Goal: Task Accomplishment & Management: Manage account settings

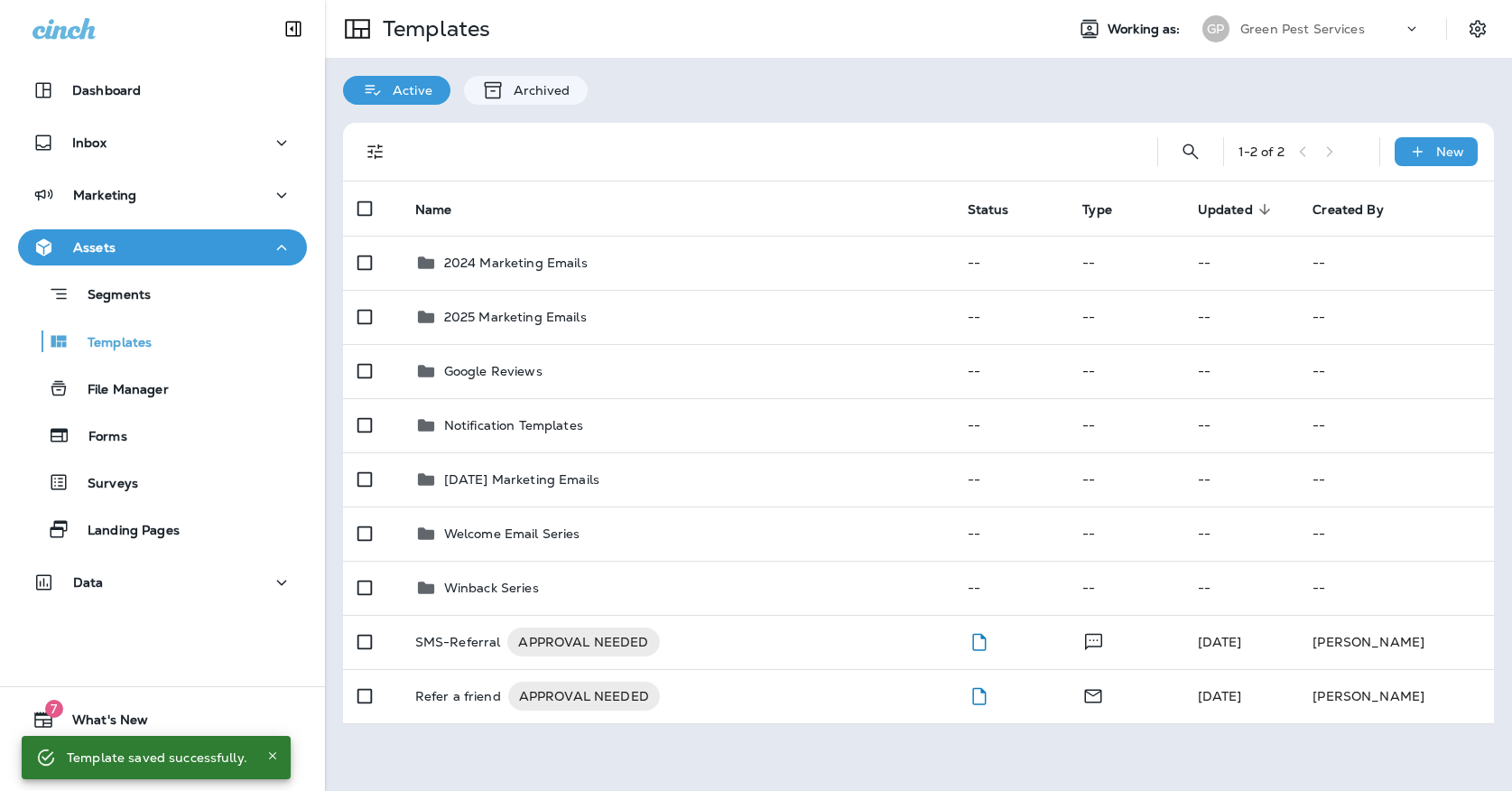
click at [1329, 22] on p "Green Pest Services" at bounding box center [1303, 29] width 125 height 15
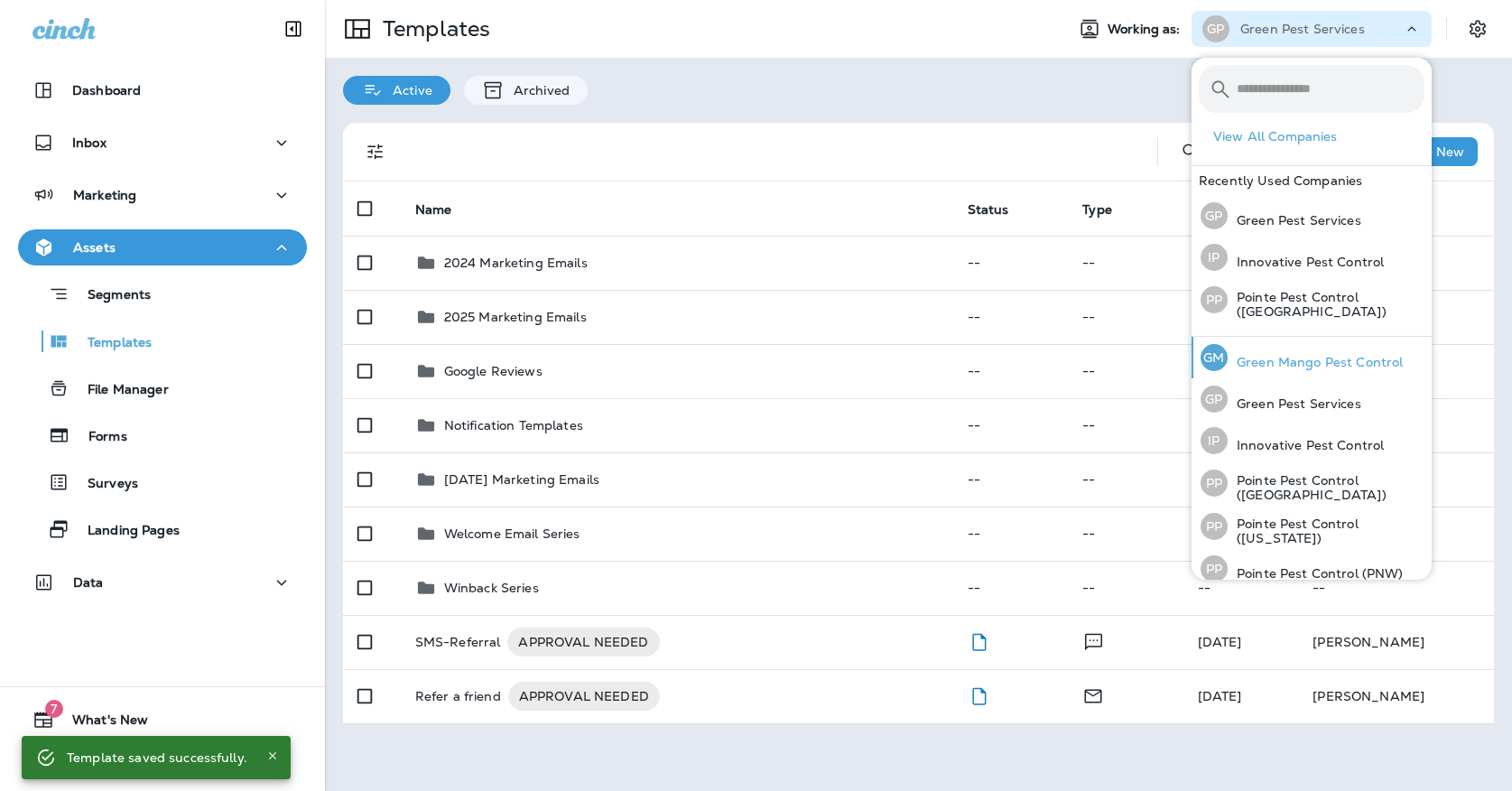
click at [1252, 347] on div "[PERSON_NAME] Mango Pest Control" at bounding box center [1303, 358] width 217 height 42
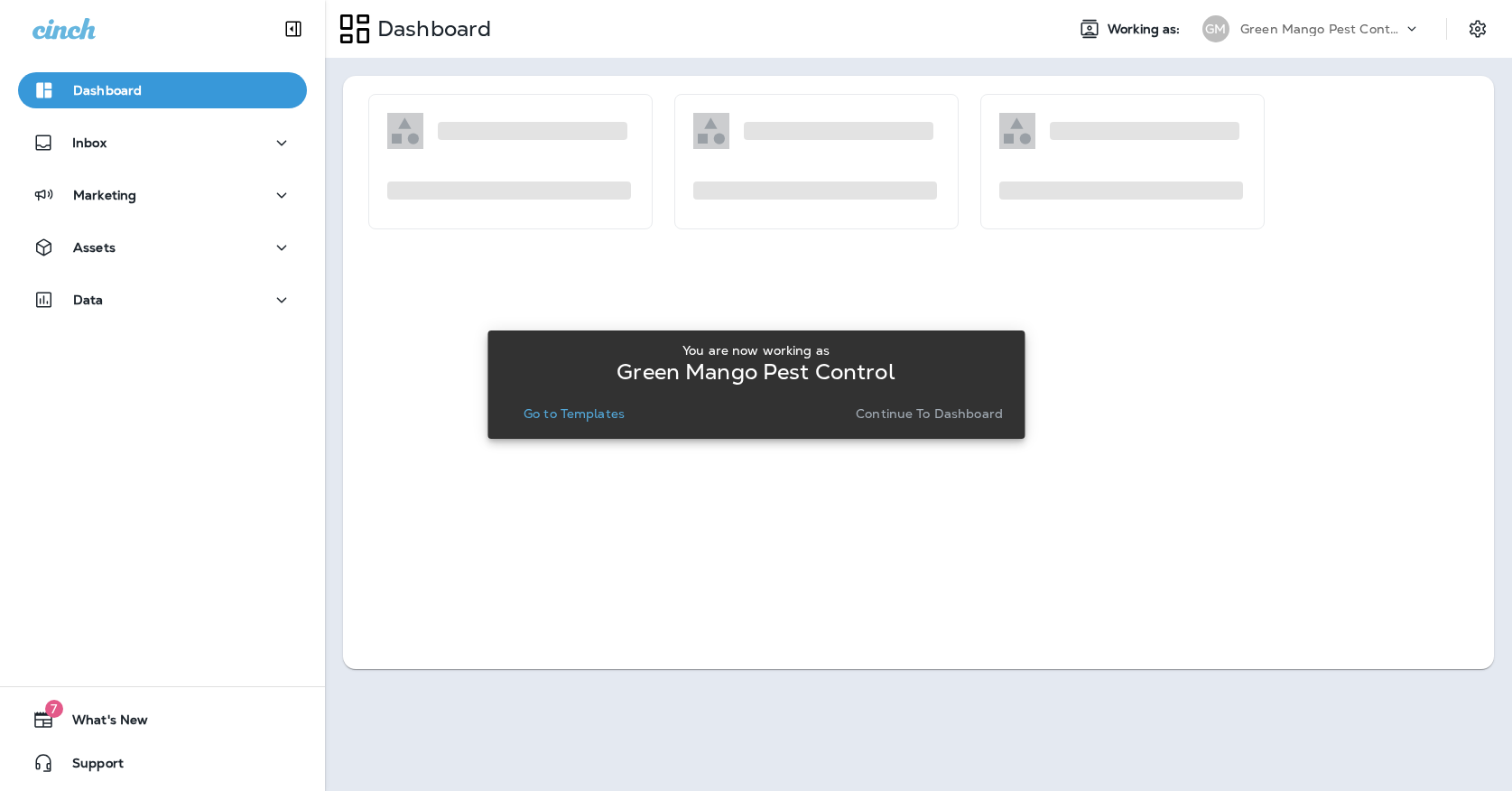
click at [620, 418] on p "Go to Templates" at bounding box center [574, 414] width 101 height 15
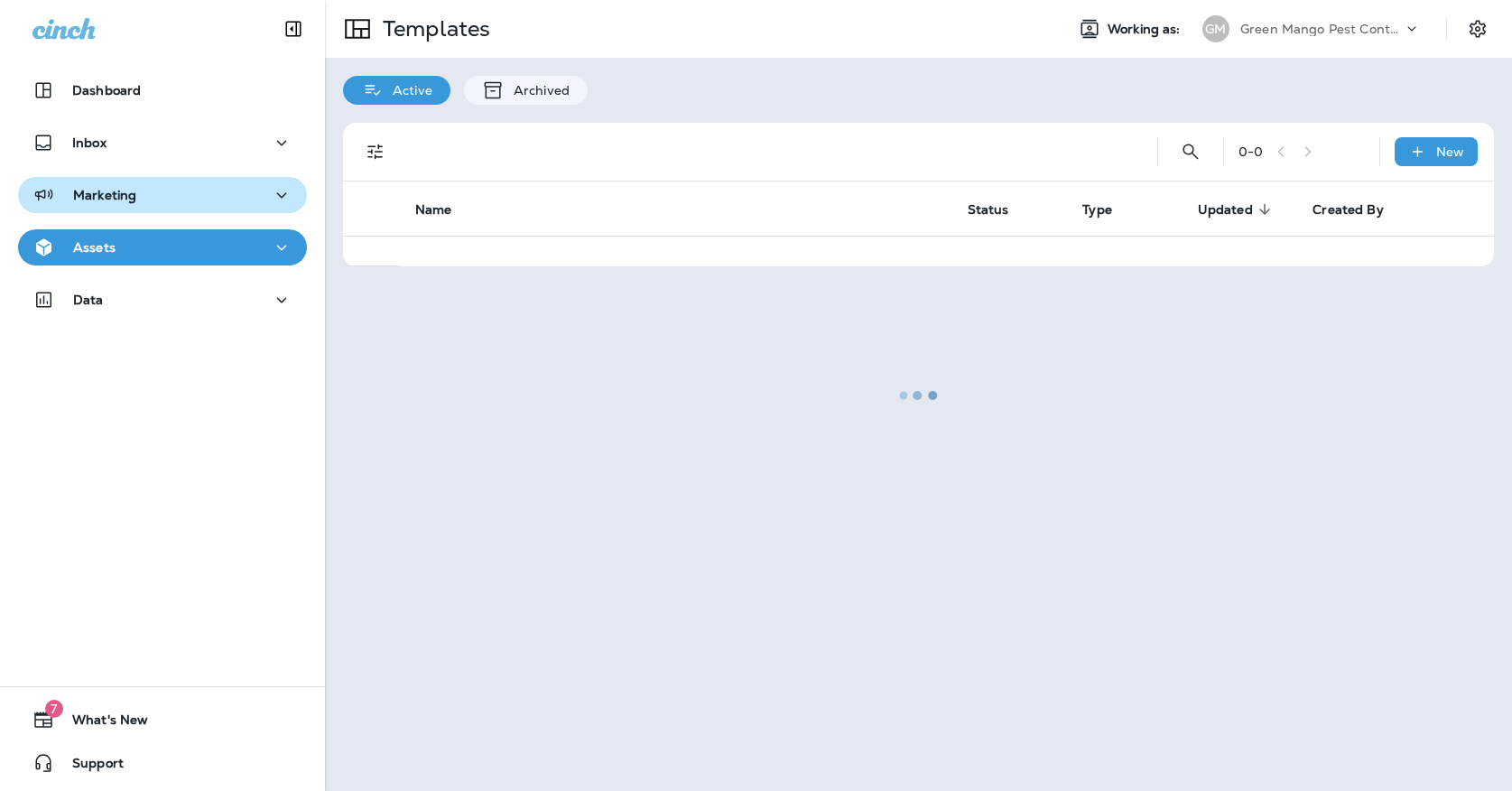
click at [197, 202] on div "Marketing" at bounding box center [162, 195] width 260 height 23
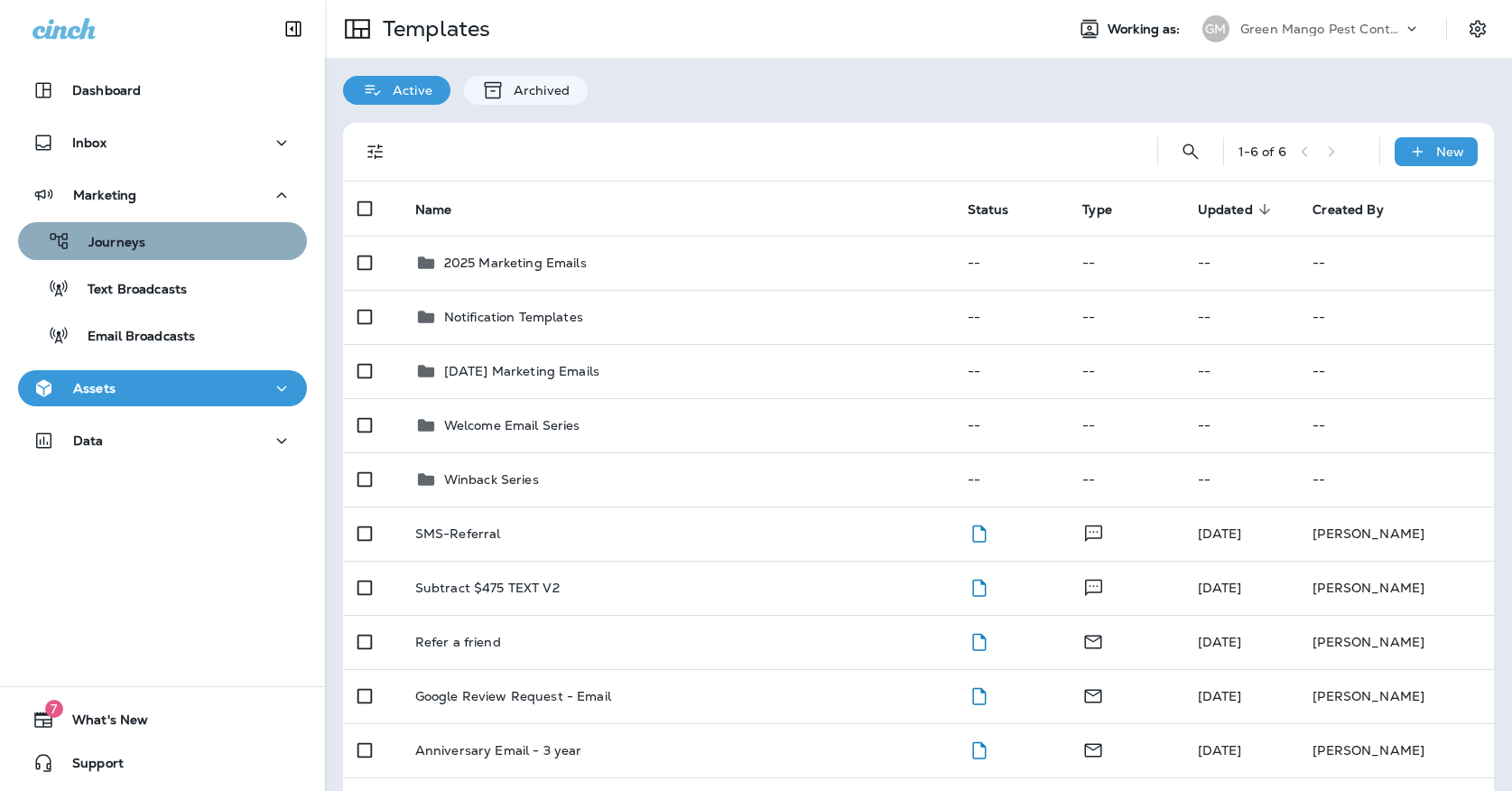
click at [196, 234] on div "Journeys" at bounding box center [162, 241] width 274 height 27
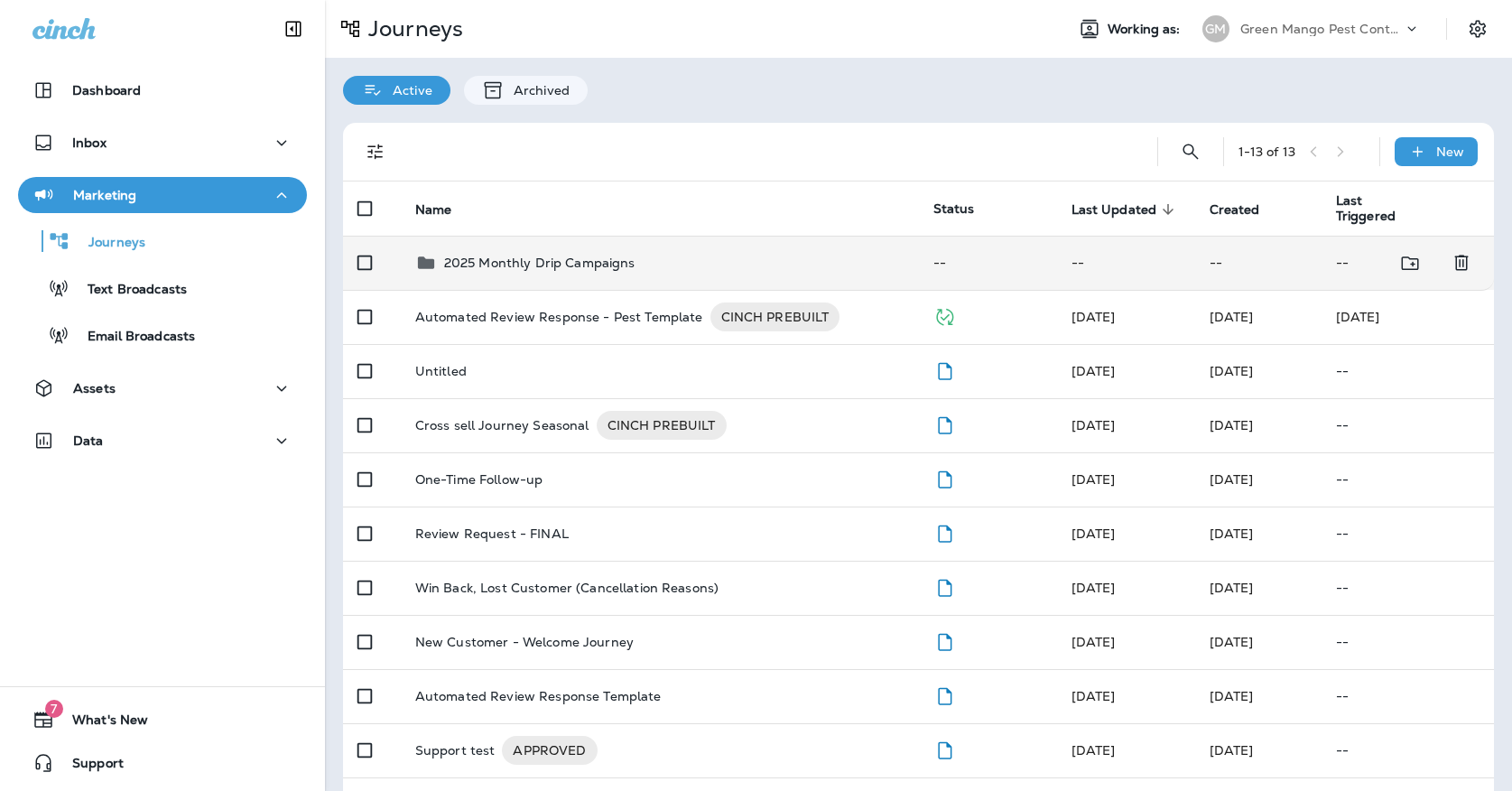
click at [566, 252] on div "2025 Monthly Drip Campaigns" at bounding box center [540, 263] width 191 height 22
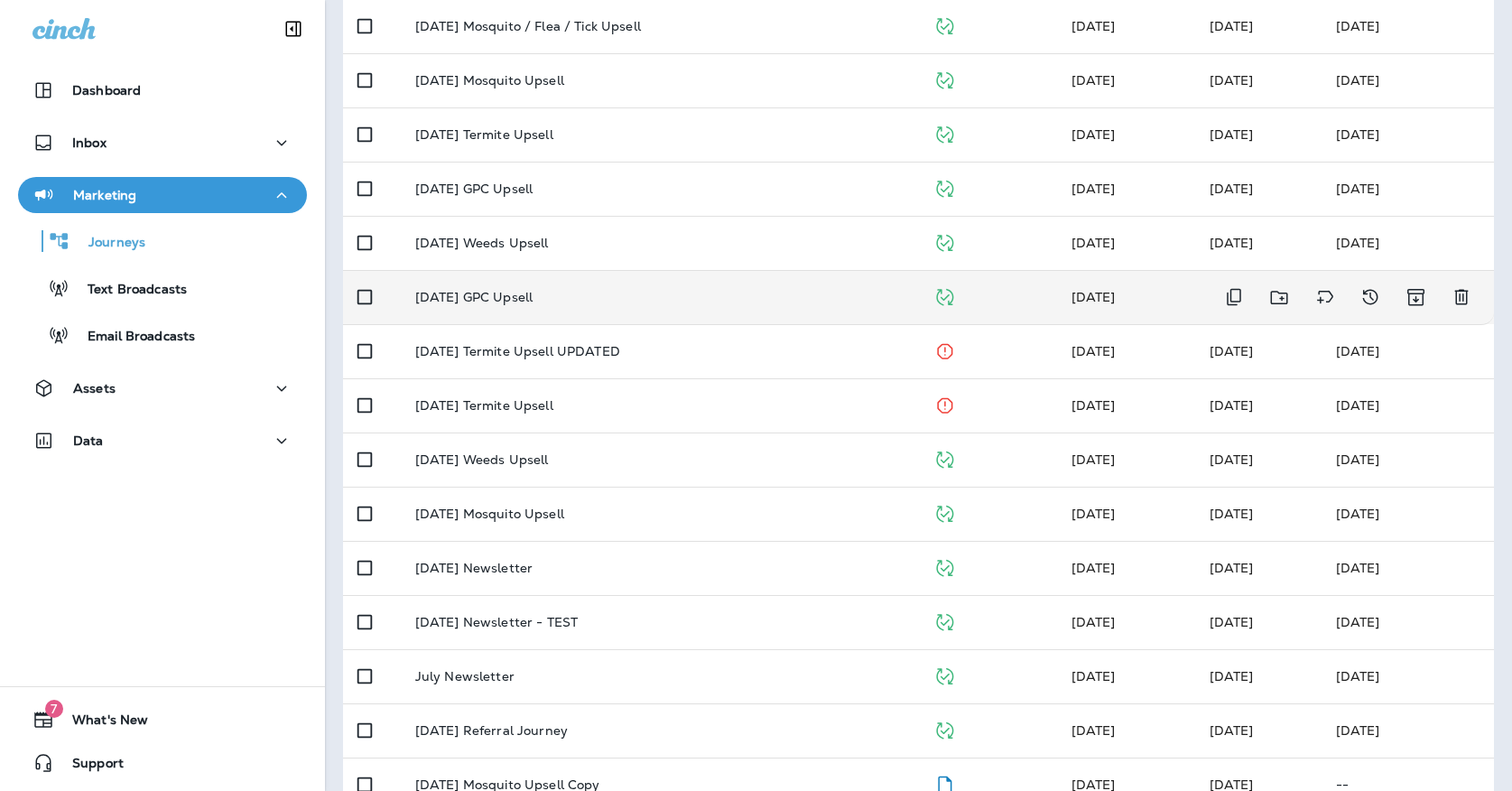
scroll to position [403, 0]
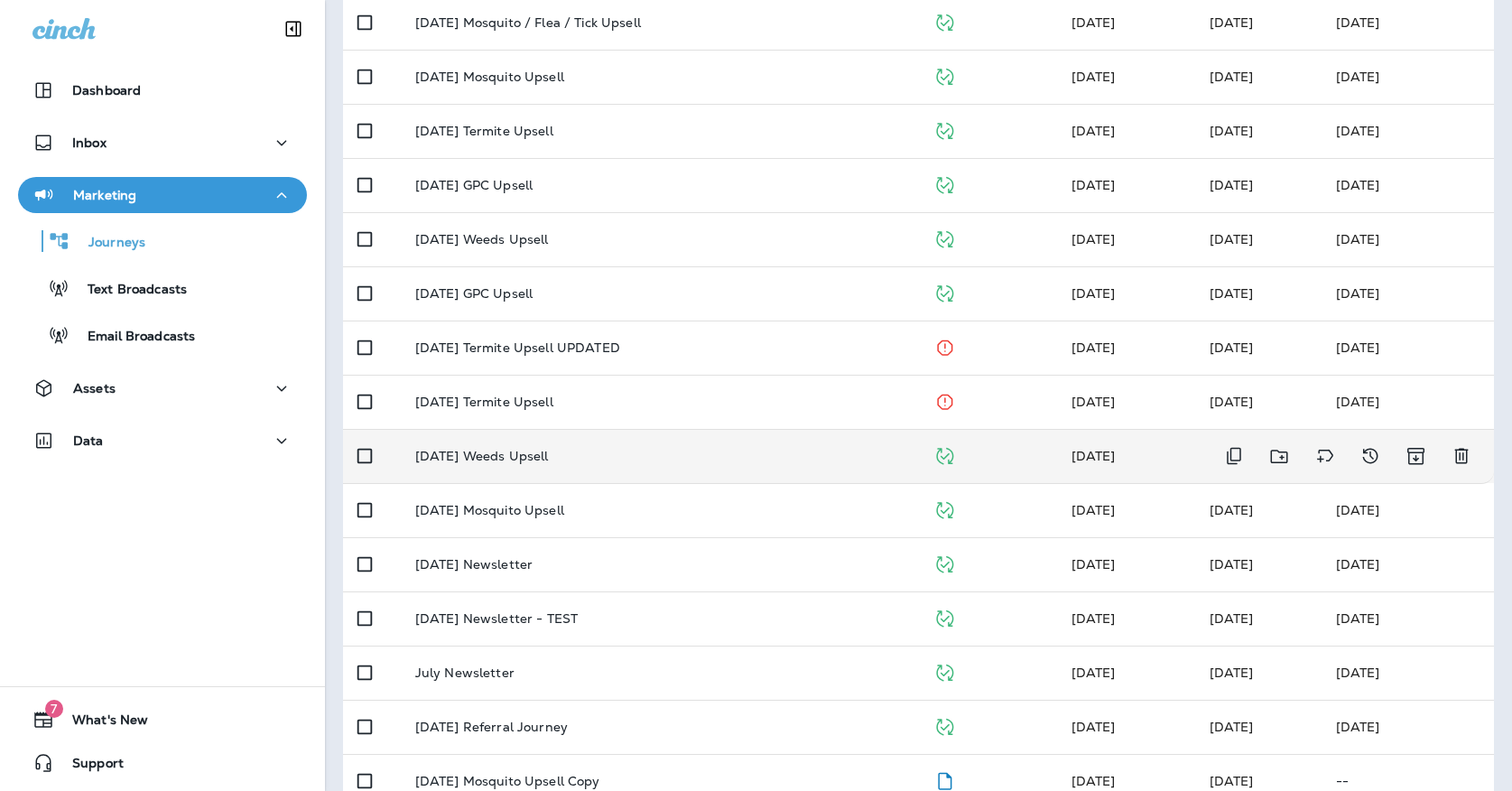
click at [659, 457] on td "[DATE] Weeds Upsell" at bounding box center [659, 456] width 518 height 54
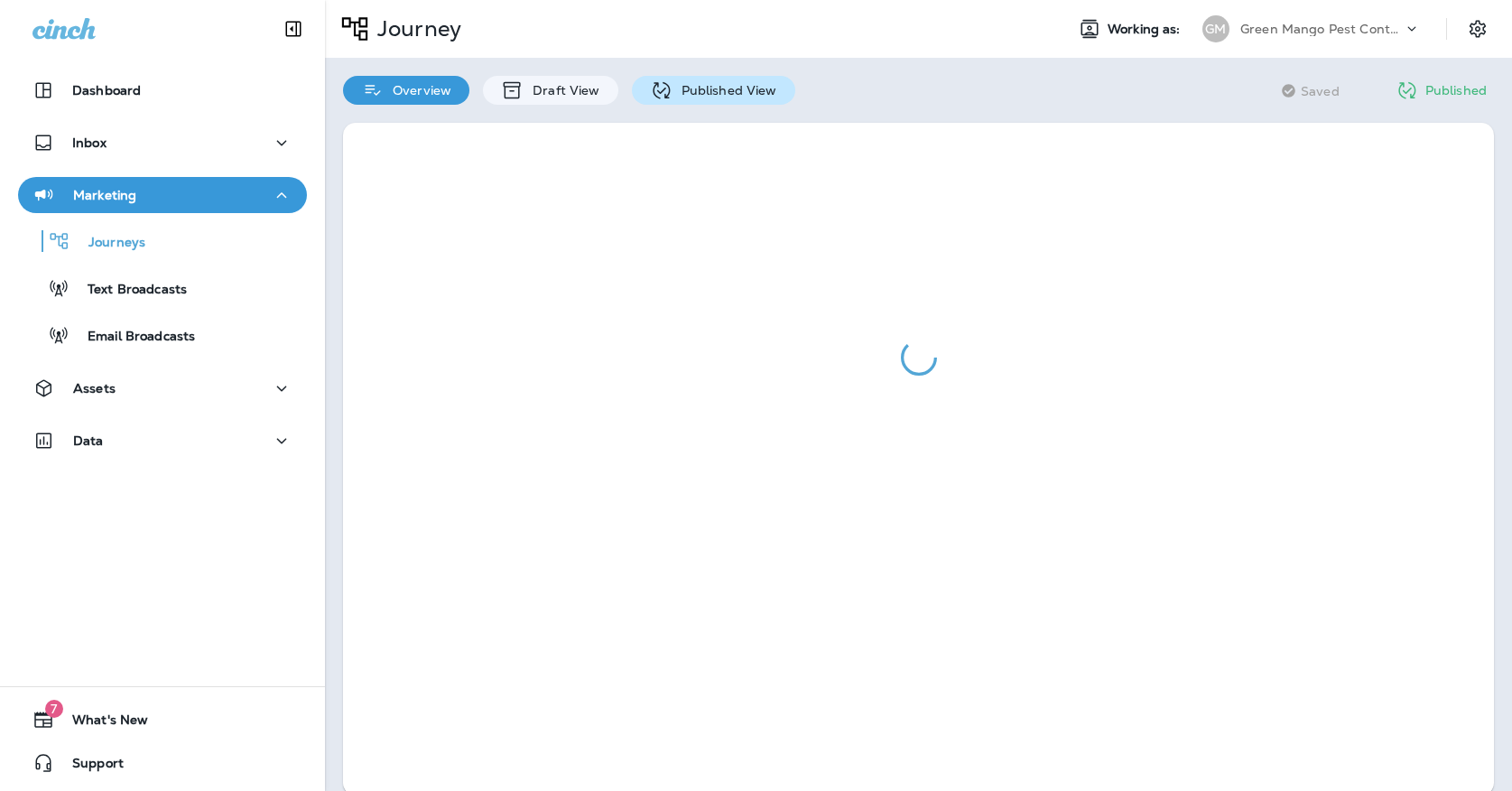
click at [676, 82] on div "Published View" at bounding box center [713, 90] width 163 height 29
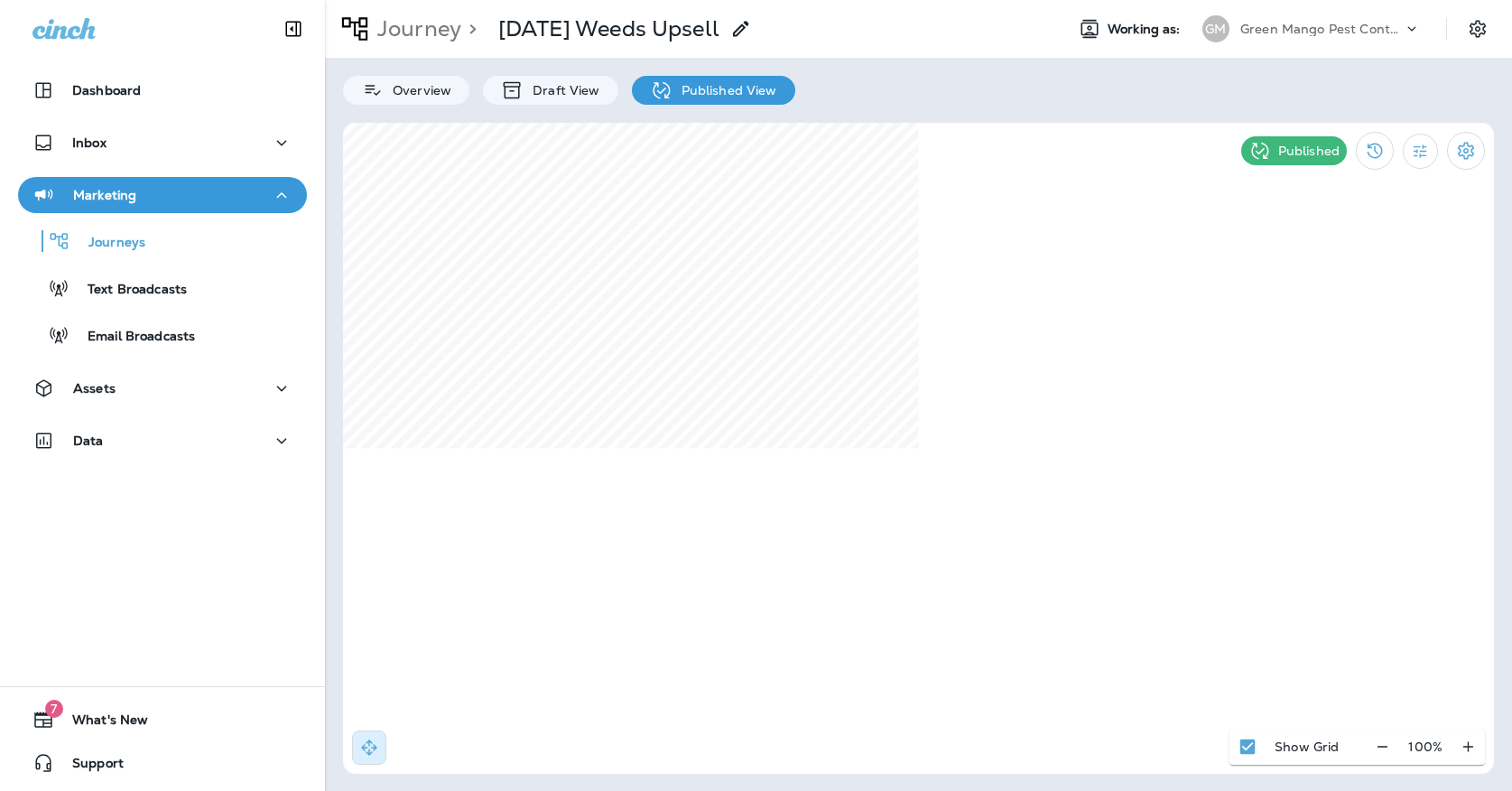
select select "*"
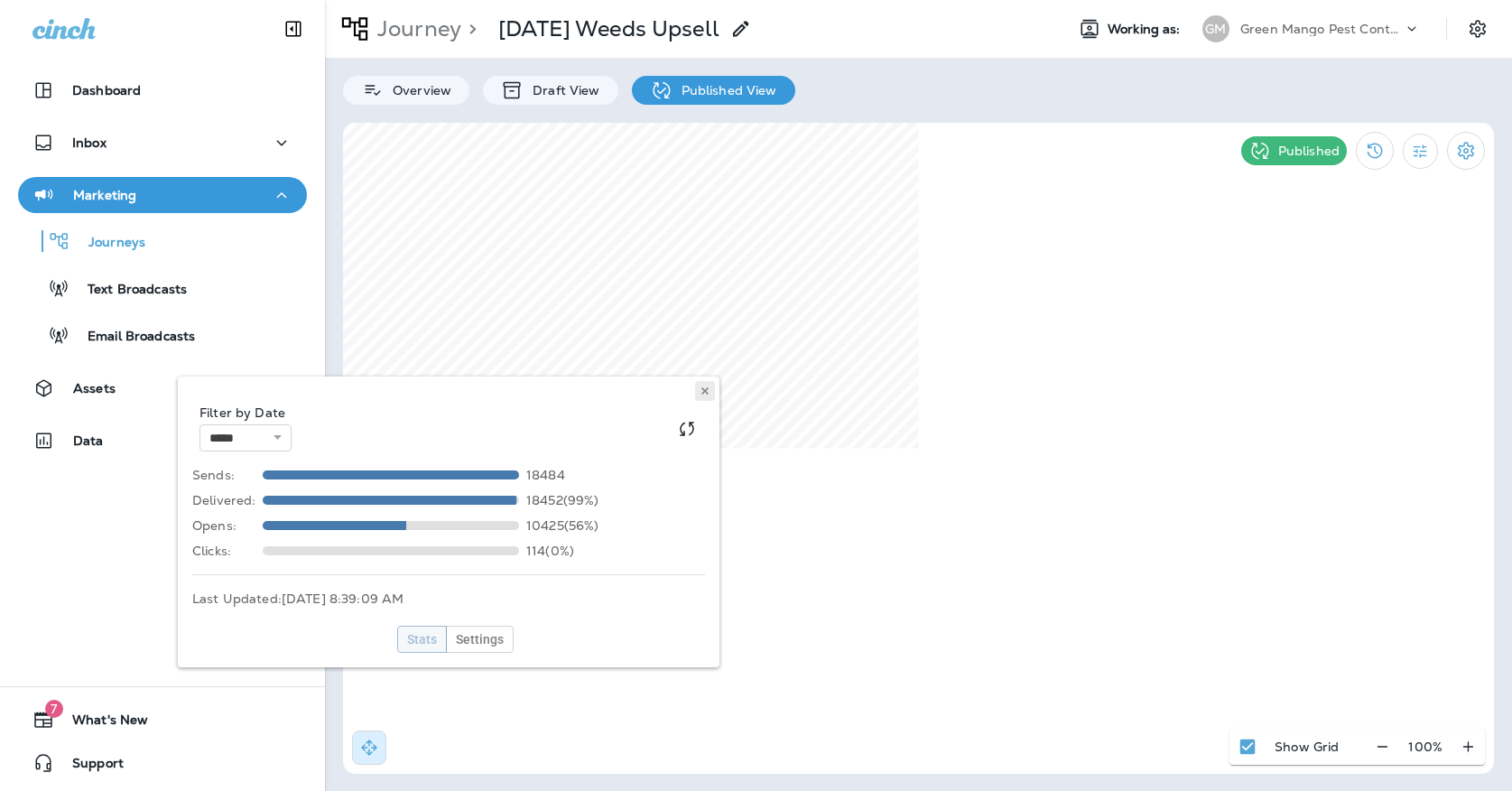
click at [705, 390] on use at bounding box center [704, 391] width 6 height 7
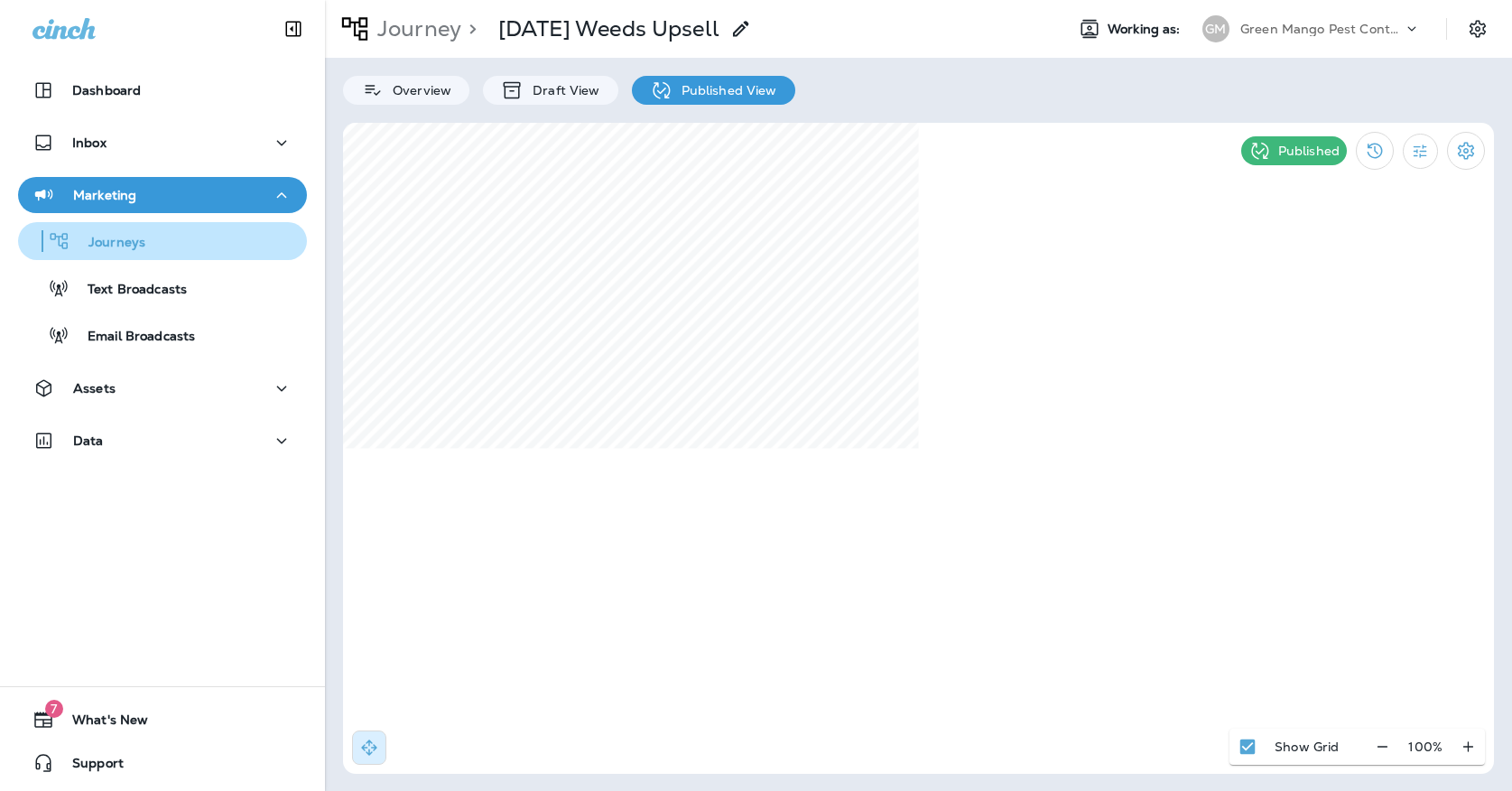
click at [169, 232] on div "Journeys" at bounding box center [162, 241] width 274 height 27
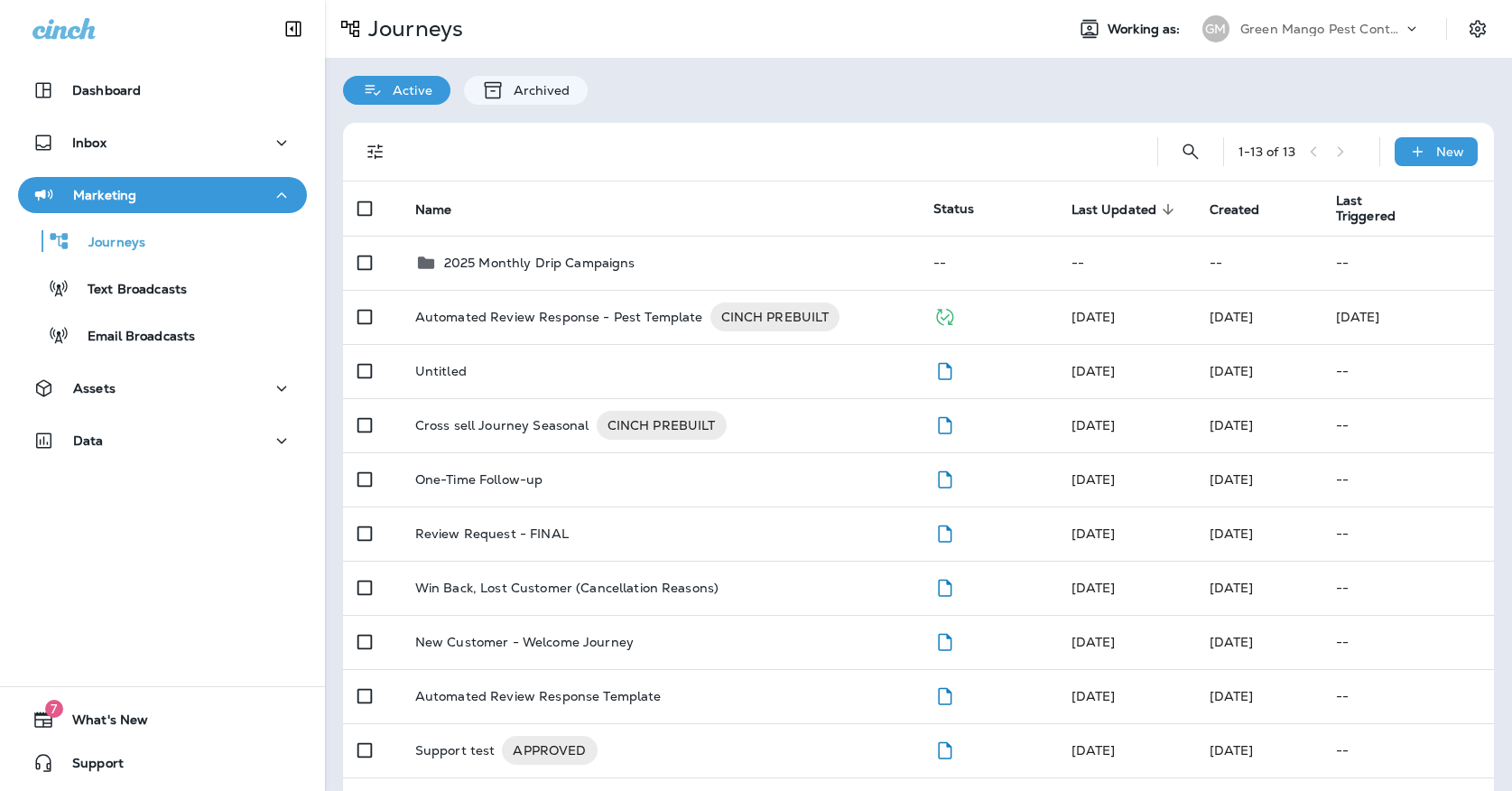
click at [1297, 36] on p "Green Mango Pest Control" at bounding box center [1322, 29] width 162 height 15
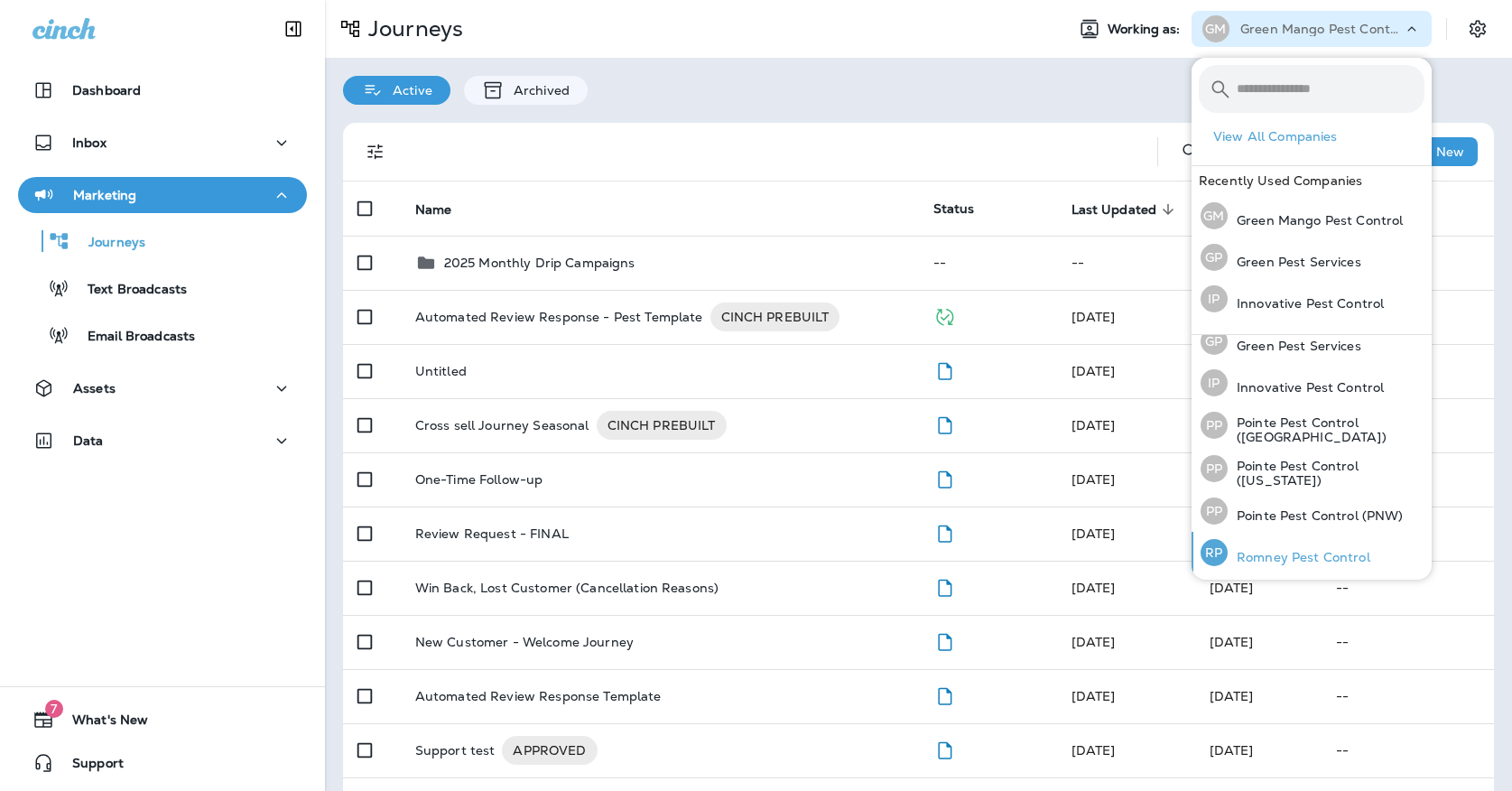
scroll to position [55, 0]
click at [1266, 556] on p "Romney Pest Control" at bounding box center [1299, 559] width 143 height 15
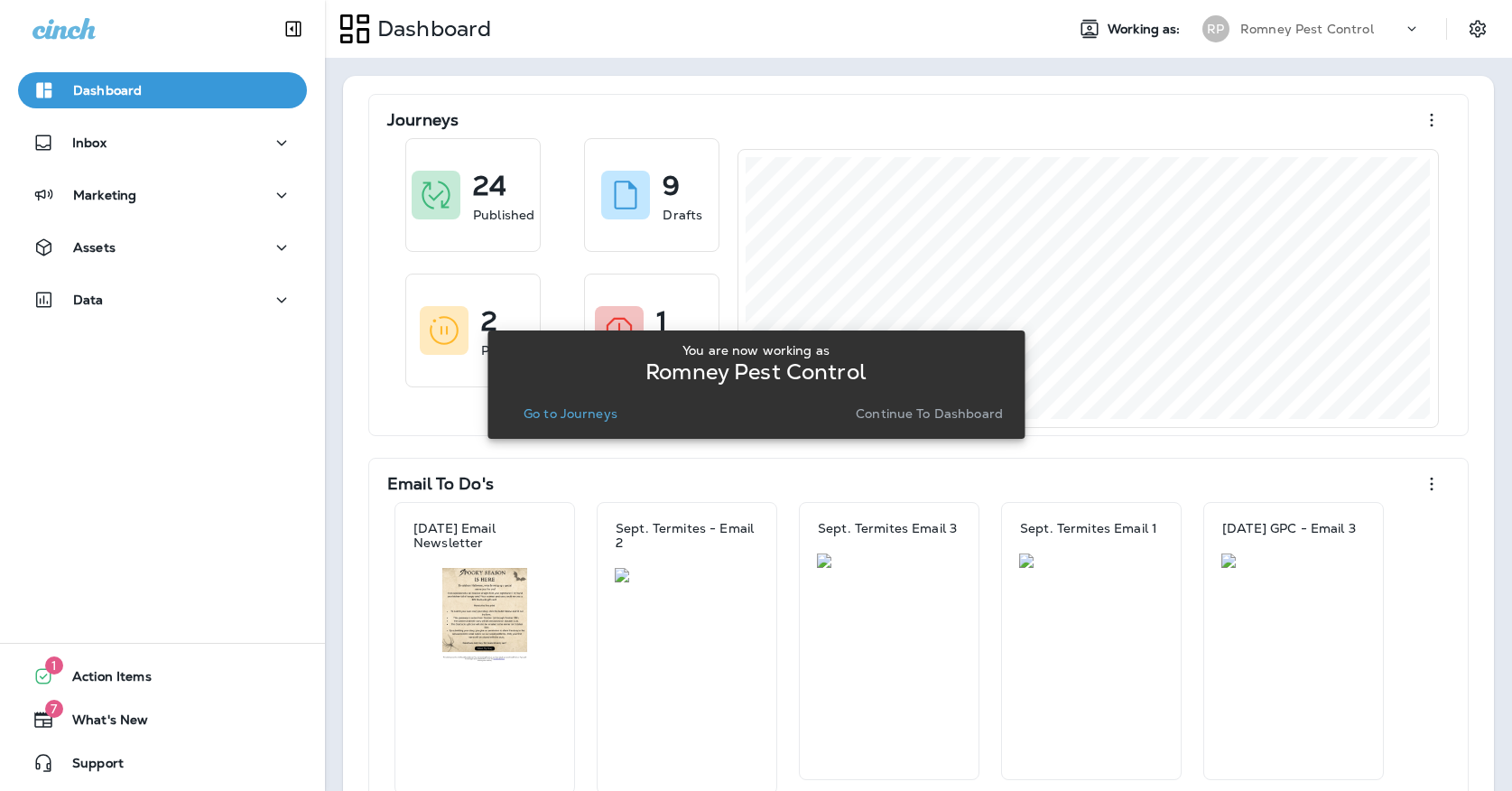
click at [849, 410] on div "Go to Journeys Continue to Dashboard" at bounding box center [756, 414] width 508 height 26
click at [864, 412] on p "Continue to Dashboard" at bounding box center [930, 414] width 148 height 15
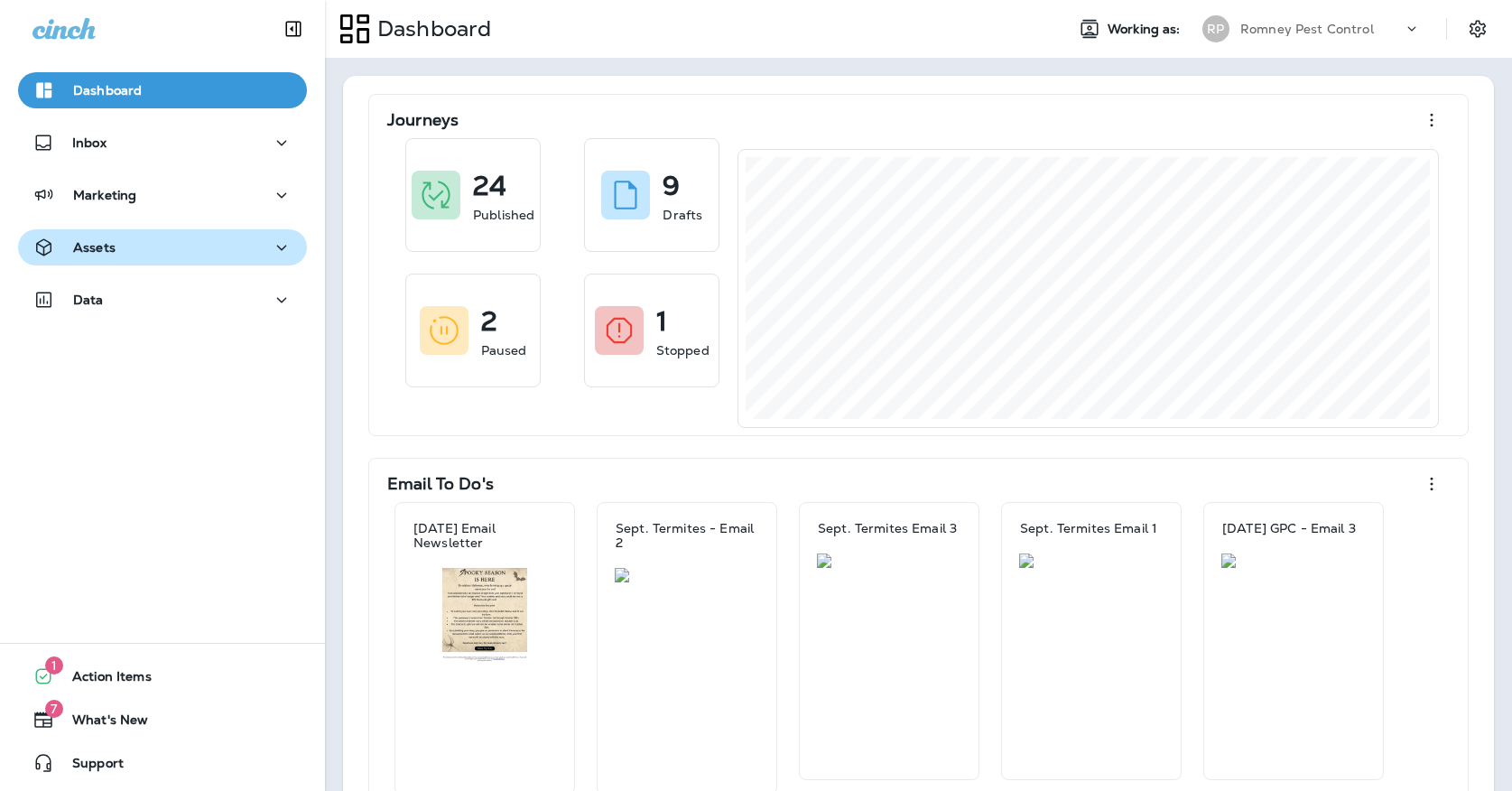
click at [262, 258] on div "Assets" at bounding box center [162, 248] width 260 height 23
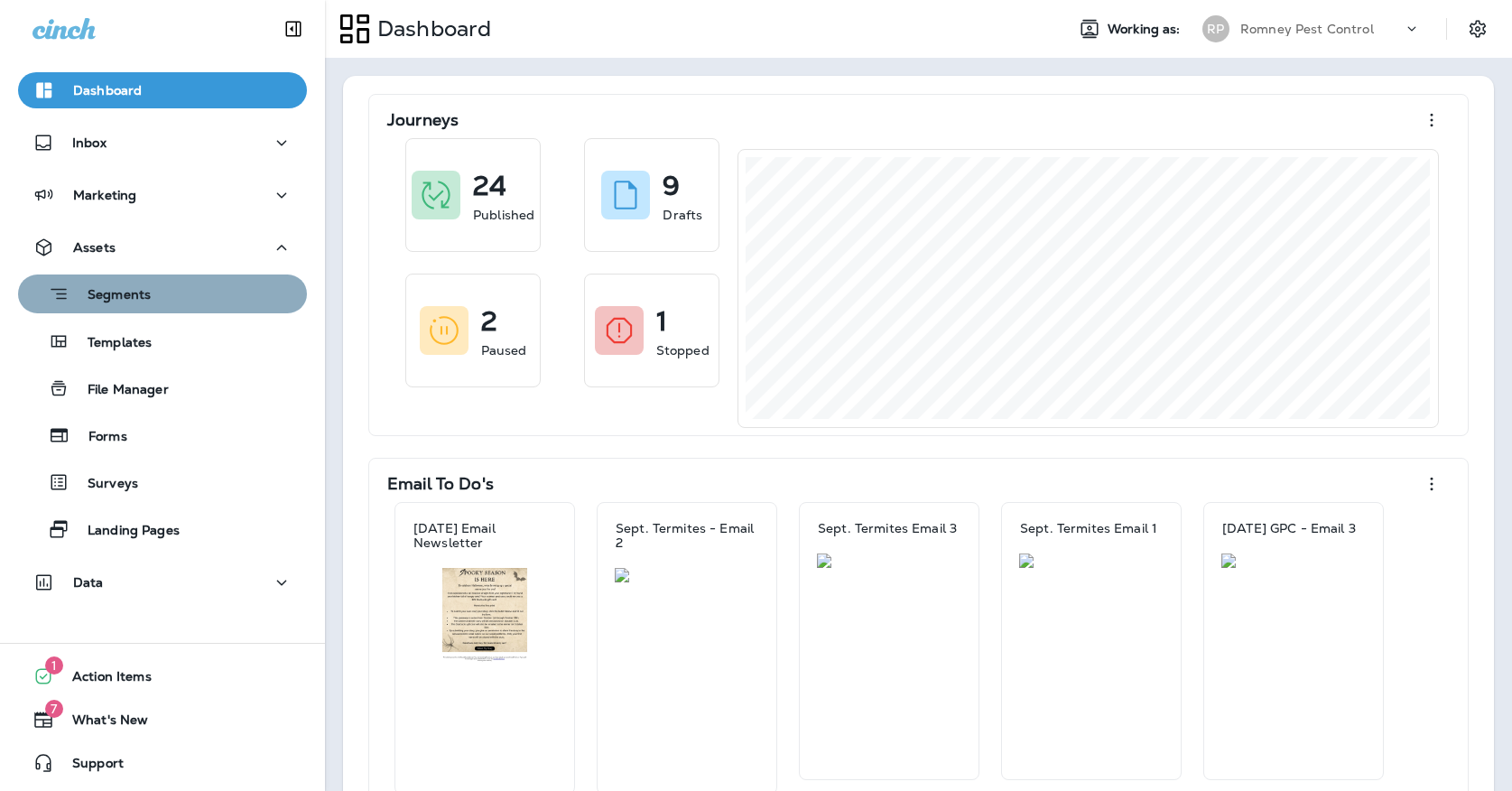
click at [262, 309] on button "Segments" at bounding box center [162, 293] width 289 height 39
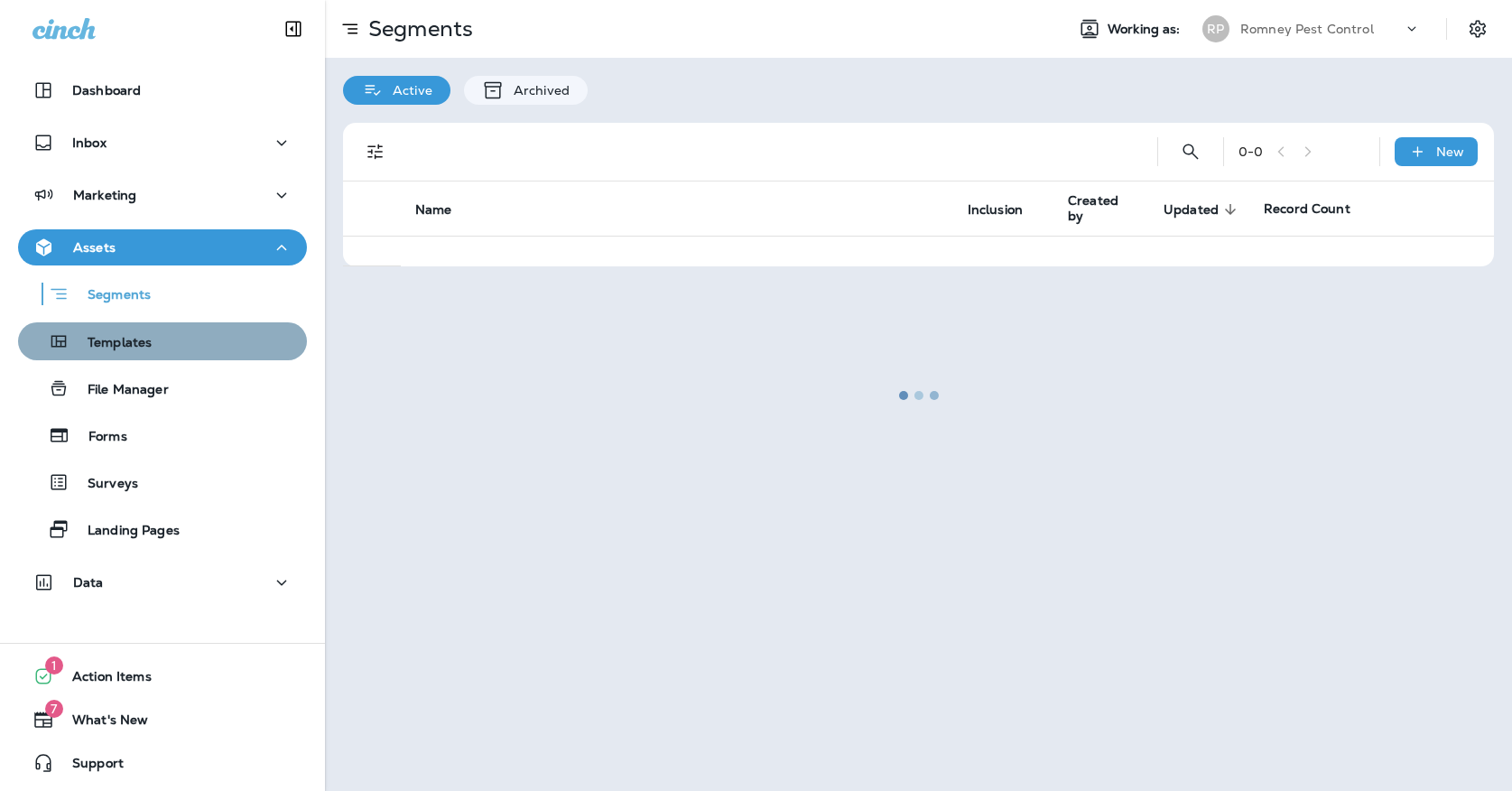
click at [240, 350] on div "Templates" at bounding box center [162, 342] width 274 height 27
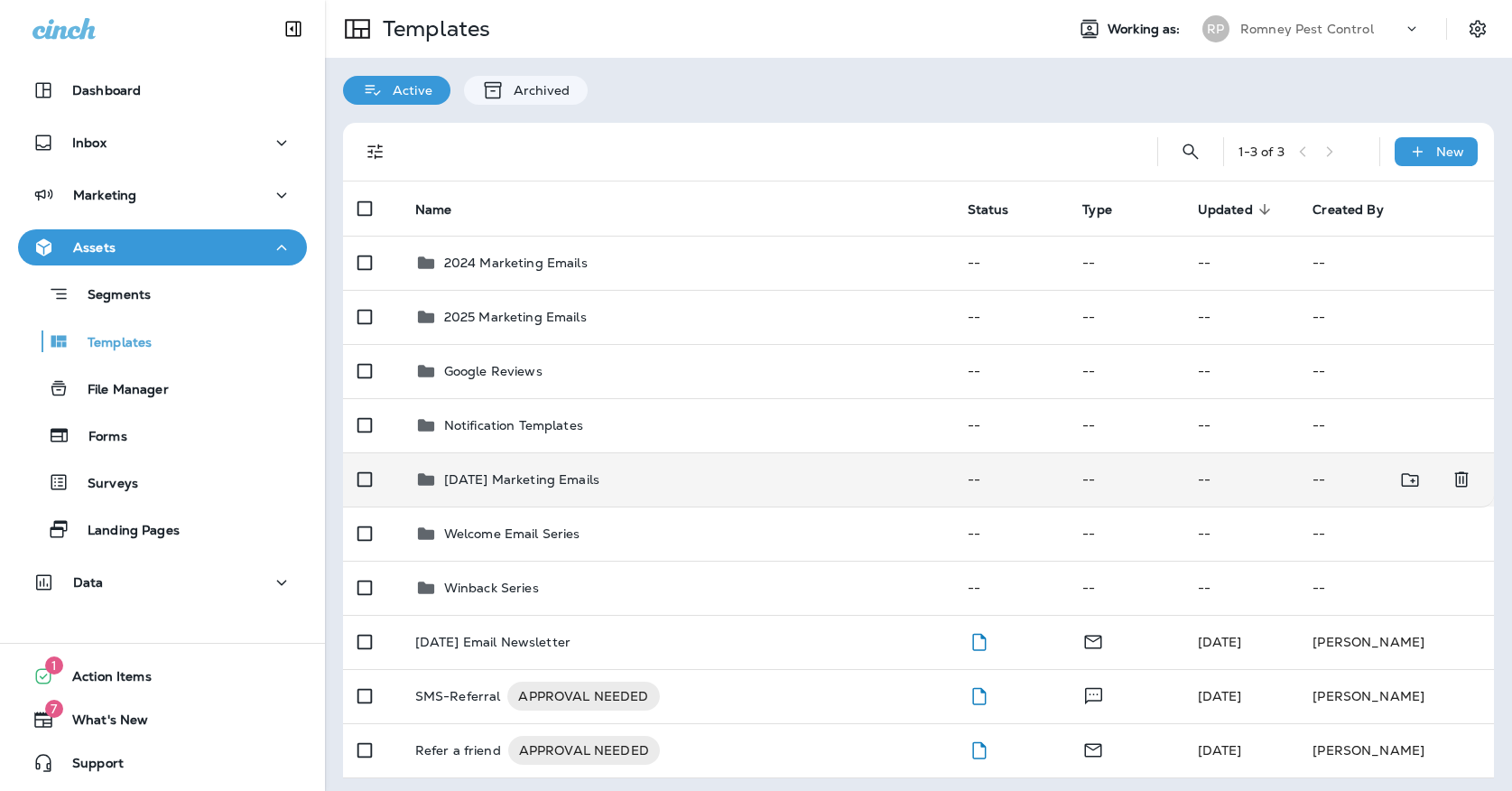
click at [479, 481] on td "[DATE] Marketing Emails" at bounding box center [677, 479] width 553 height 54
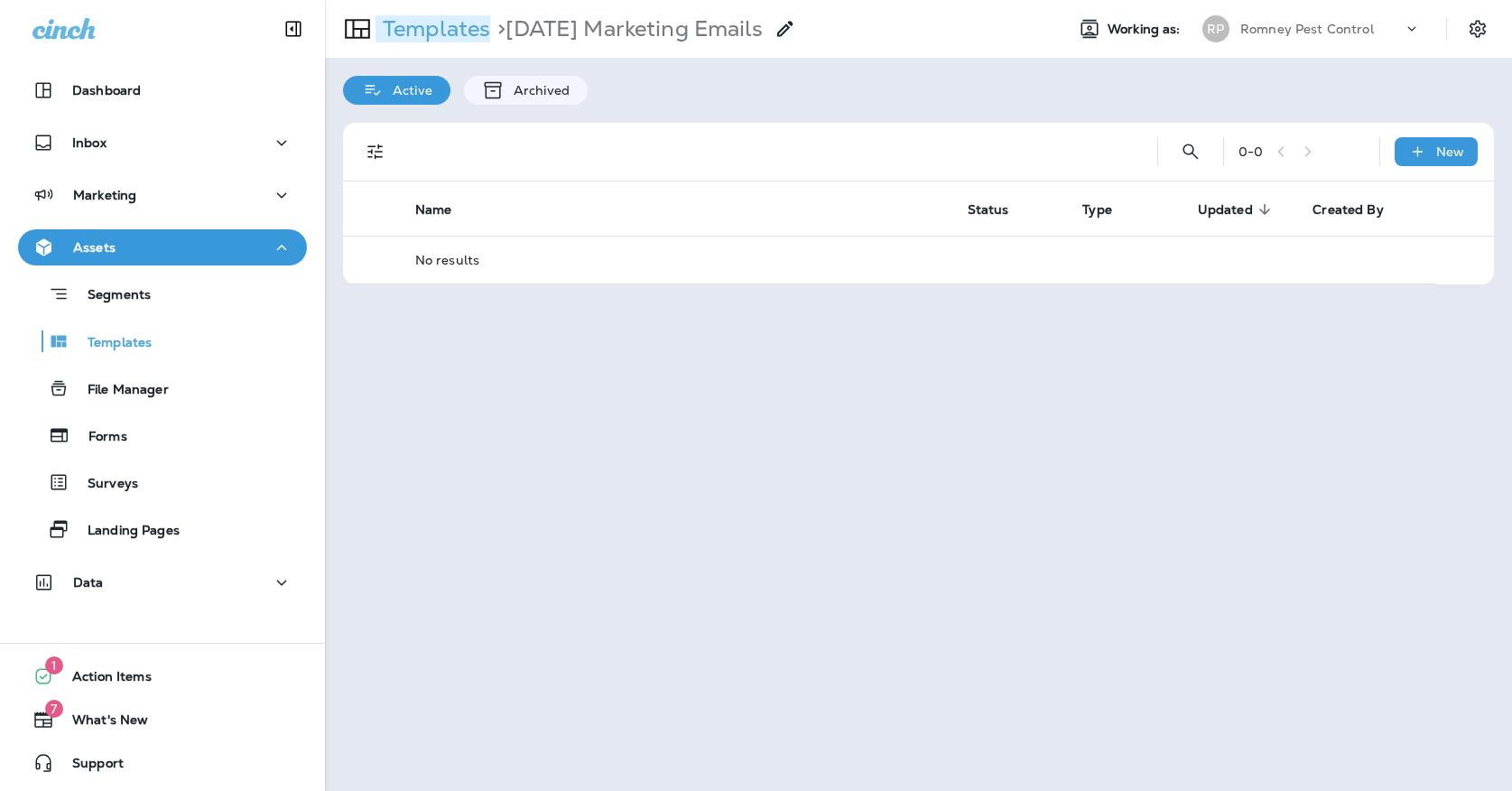
click at [430, 28] on p "Templates" at bounding box center [433, 29] width 115 height 27
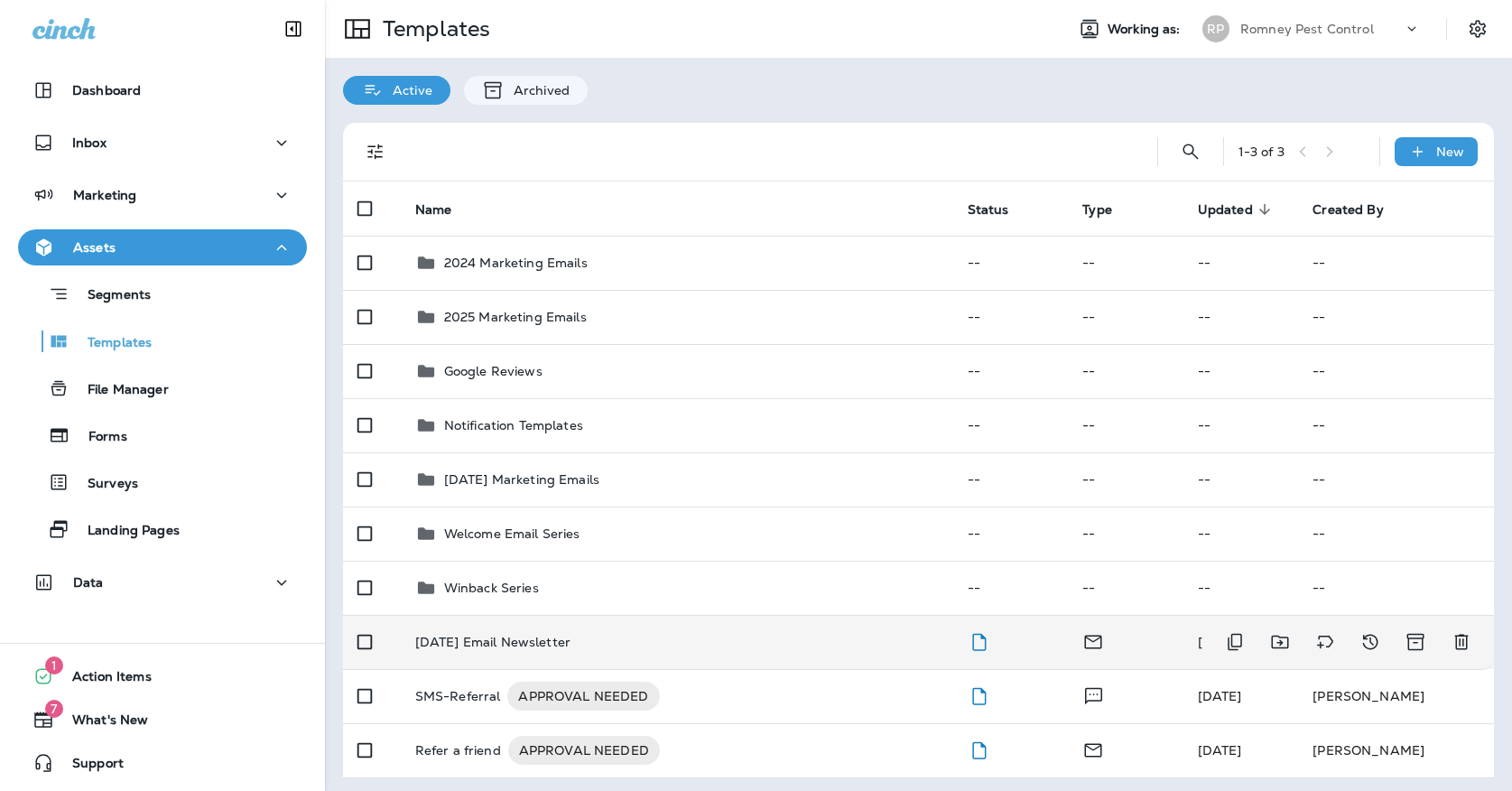
click at [489, 615] on td "[DATE] Email Newsletter" at bounding box center [677, 642] width 553 height 54
